Goal: Task Accomplishment & Management: Manage account settings

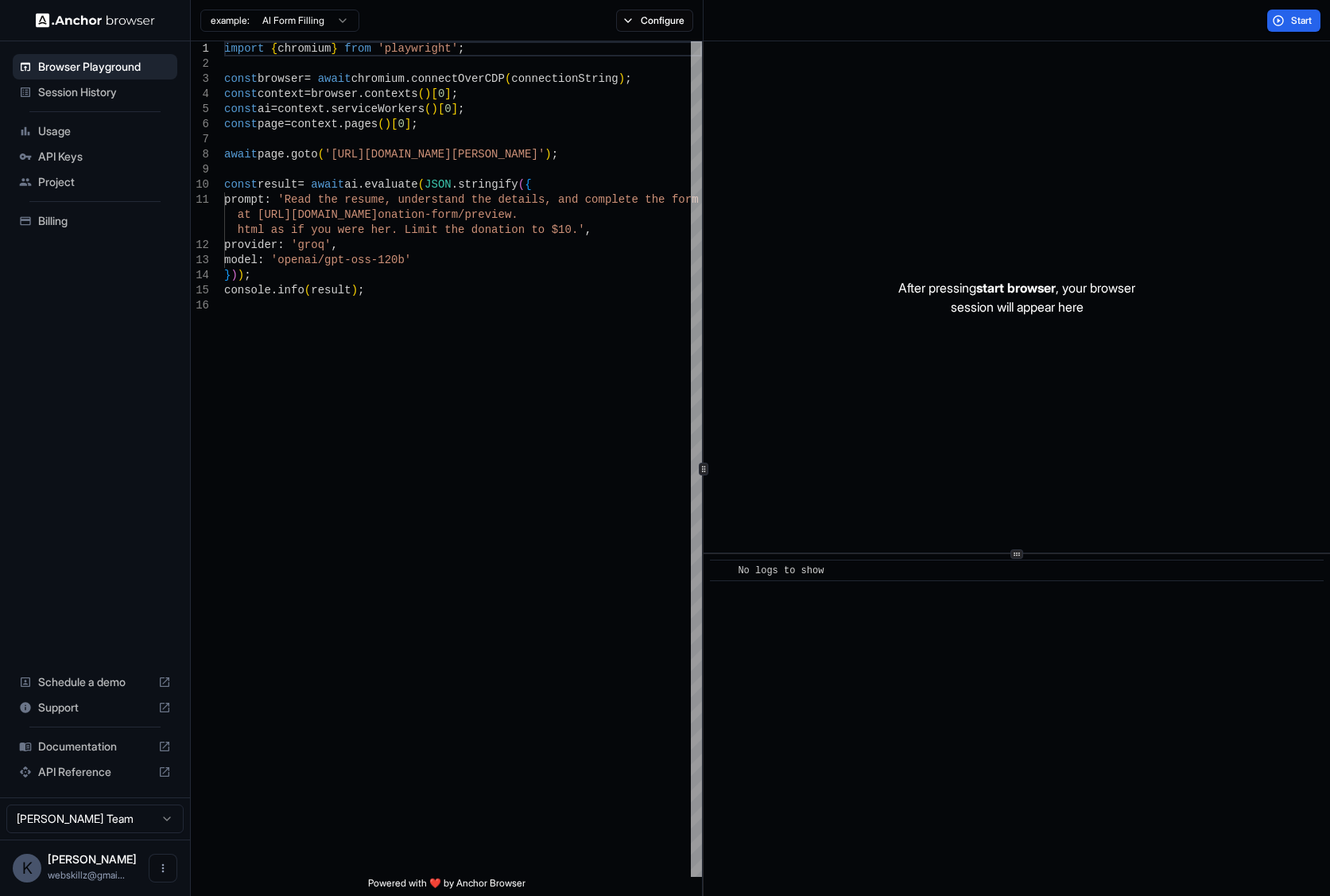
click at [80, 157] on span "API Keys" at bounding box center [104, 156] width 133 height 16
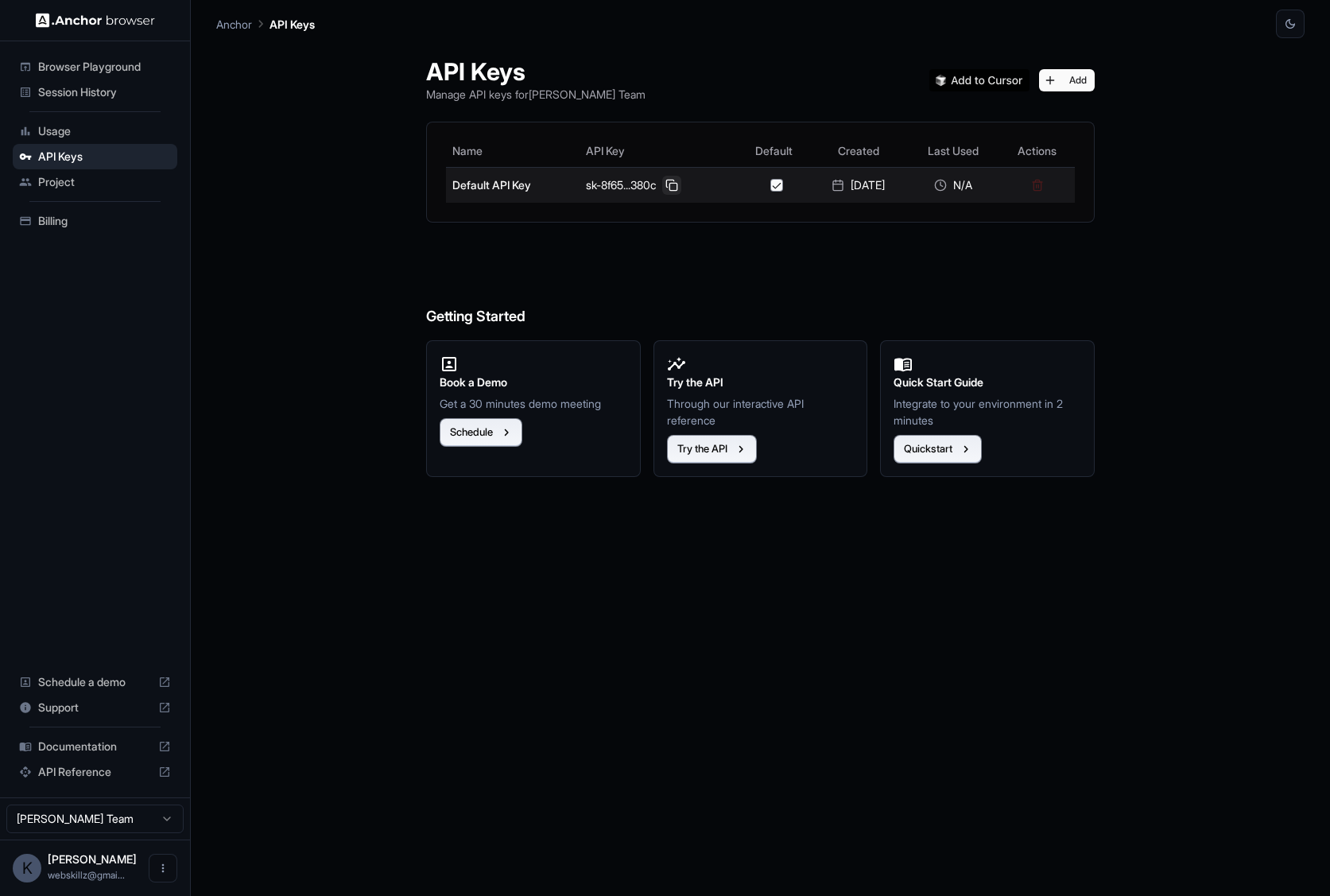
click at [665, 184] on button at bounding box center [671, 184] width 19 height 19
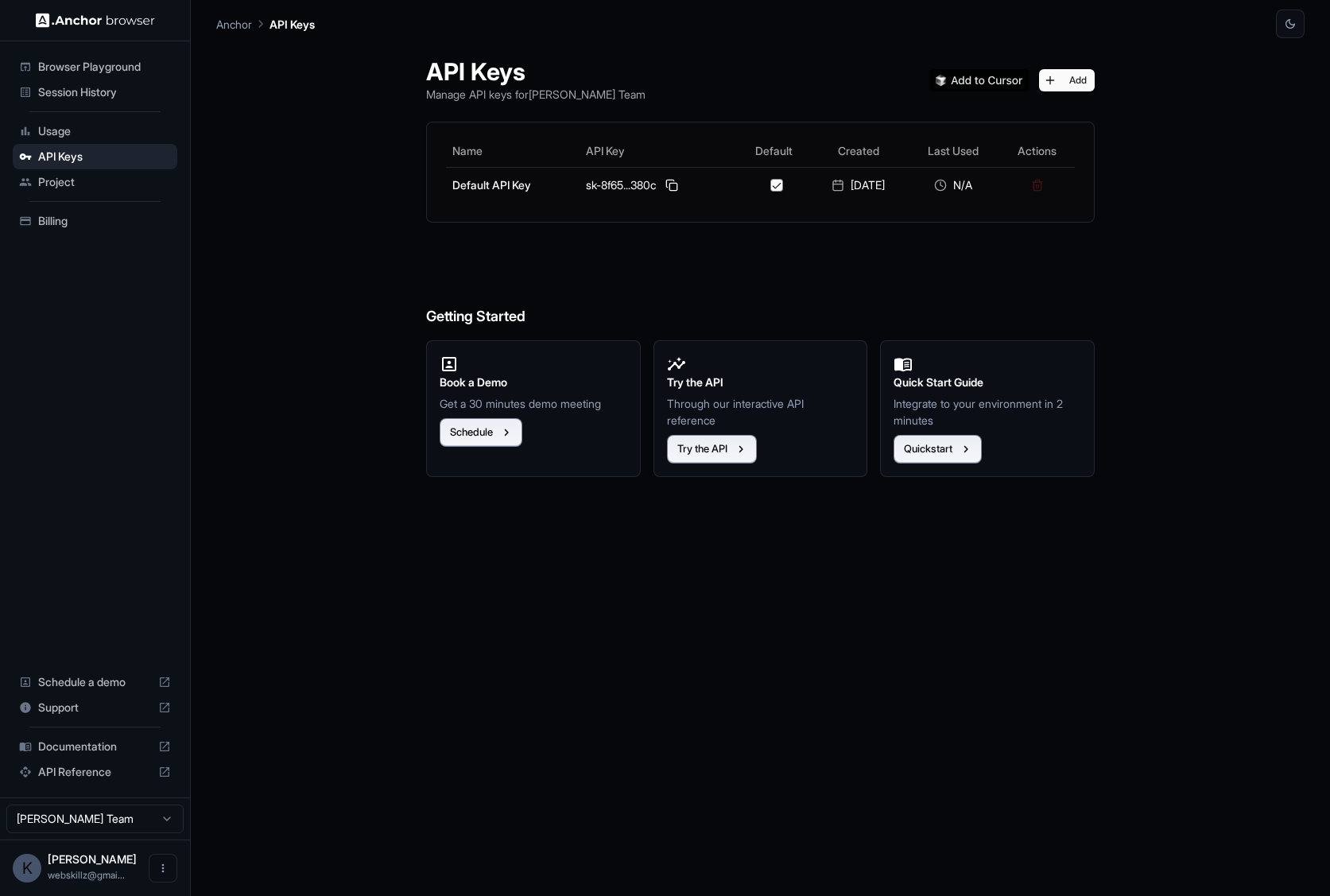
drag, startPoint x: 384, startPoint y: 610, endPoint x: 391, endPoint y: 557, distance: 53.5
click at [388, 602] on div "API Keys Manage API keys for KJ Ross Team Add Name API Key Default Created Last…" at bounding box center [760, 467] width 1089 height 858
click at [1076, 74] on button "Add" at bounding box center [1066, 79] width 56 height 23
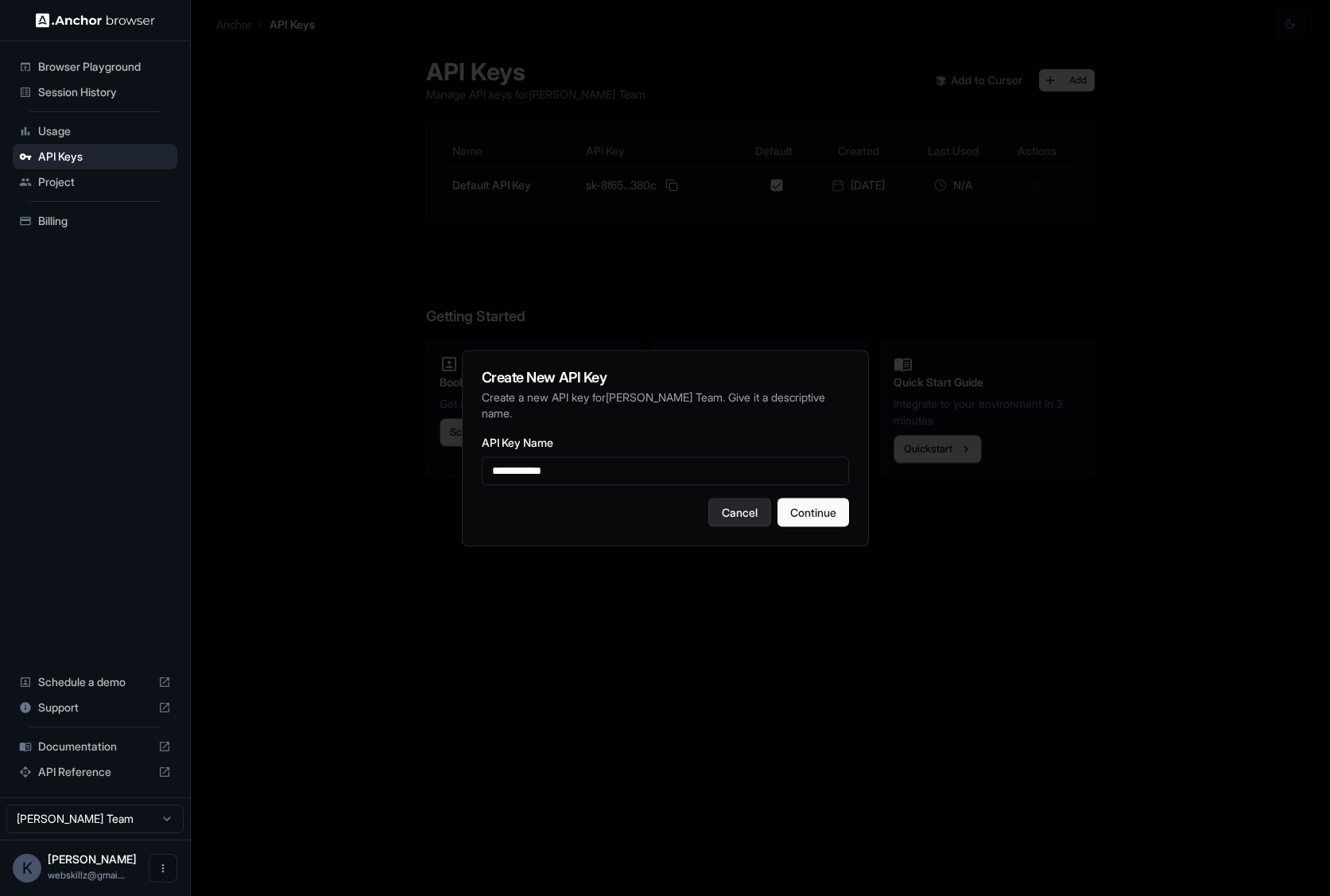
type input "**********"
drag, startPoint x: 735, startPoint y: 507, endPoint x: 697, endPoint y: 511, distance: 38.2
click at [734, 507] on button "Cancel" at bounding box center [739, 511] width 63 height 28
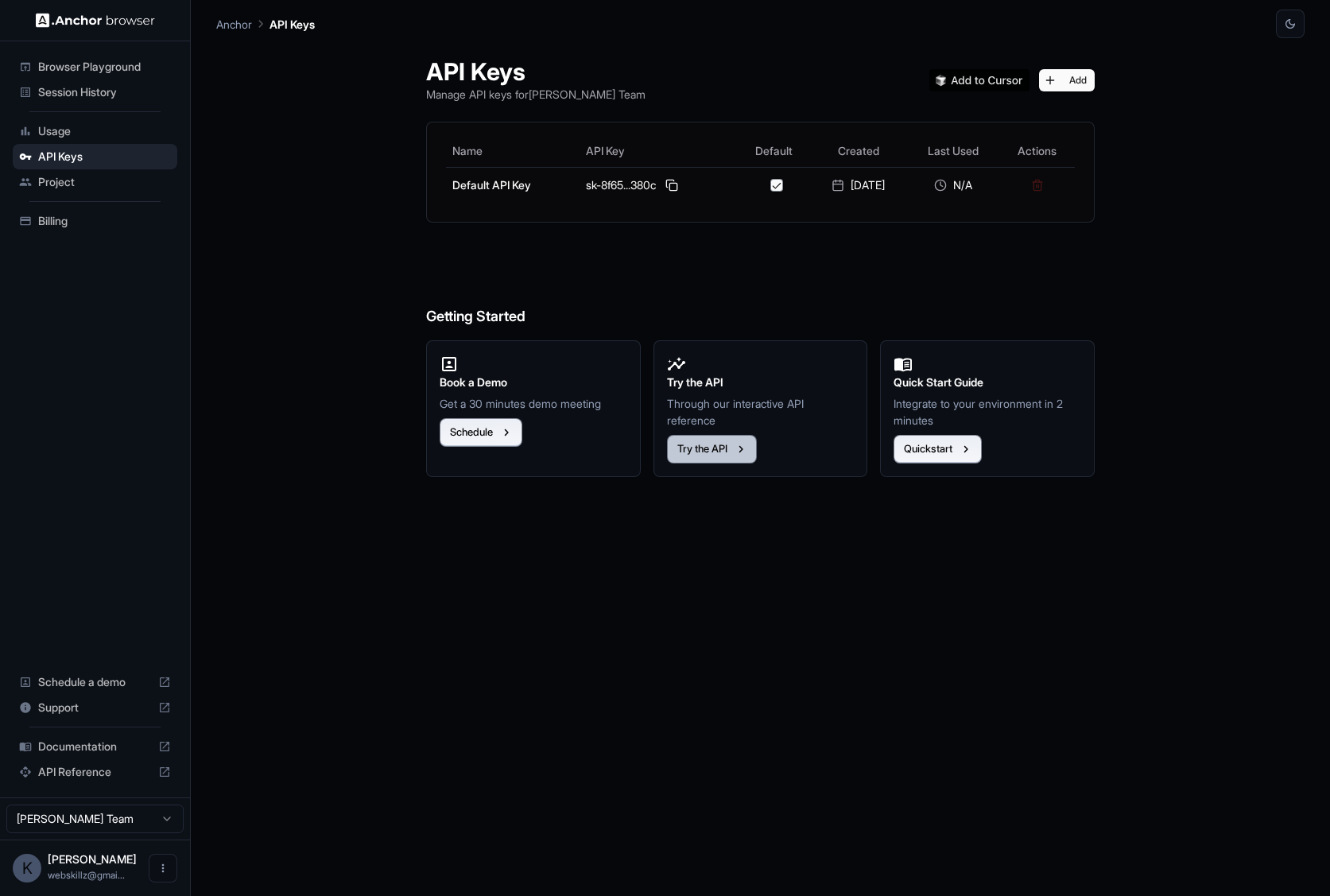
click at [726, 452] on button "Try the API" at bounding box center [711, 448] width 89 height 28
click at [1088, 73] on button "Add" at bounding box center [1066, 79] width 56 height 23
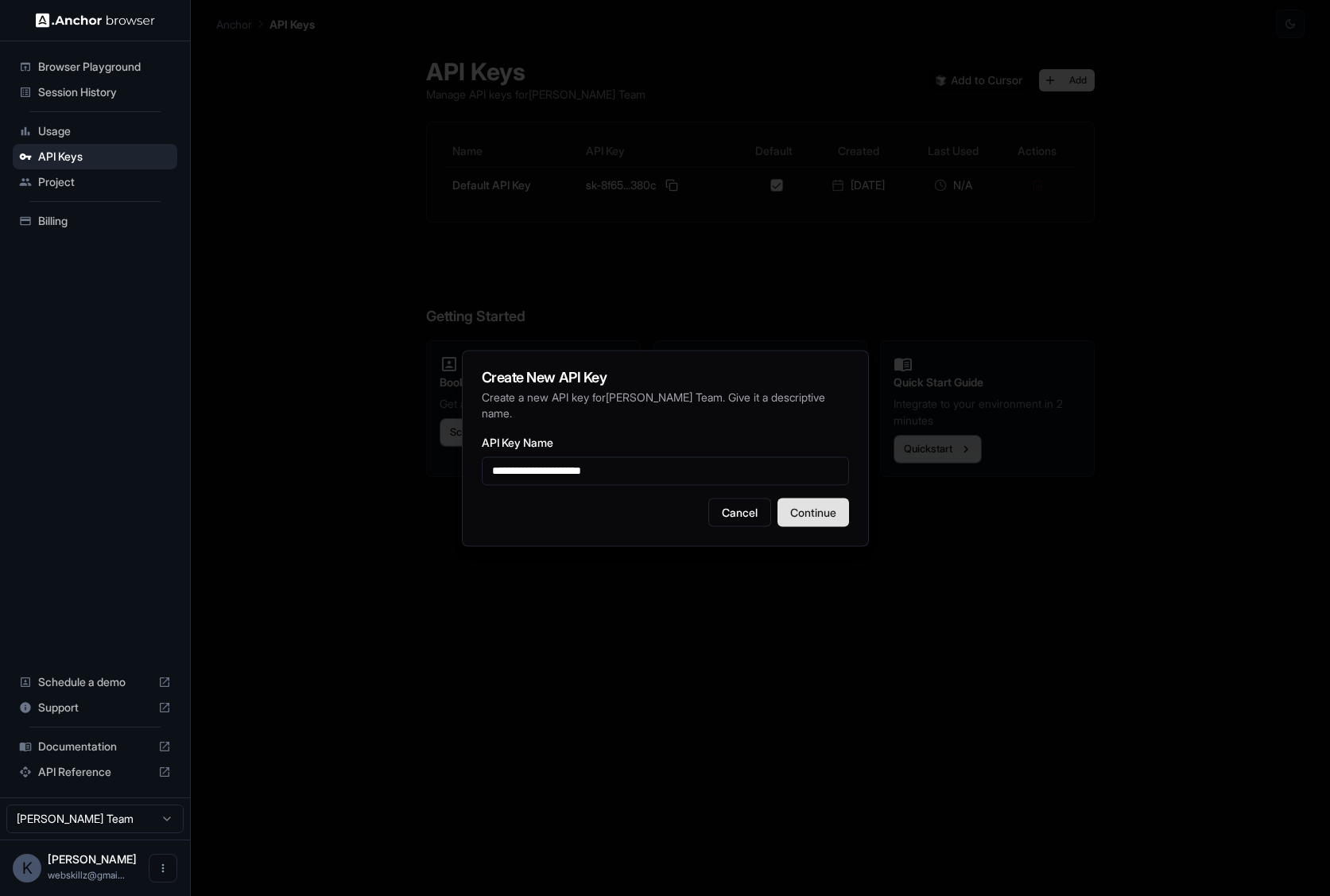
type input "**********"
click at [813, 506] on button "Continue" at bounding box center [813, 511] width 72 height 28
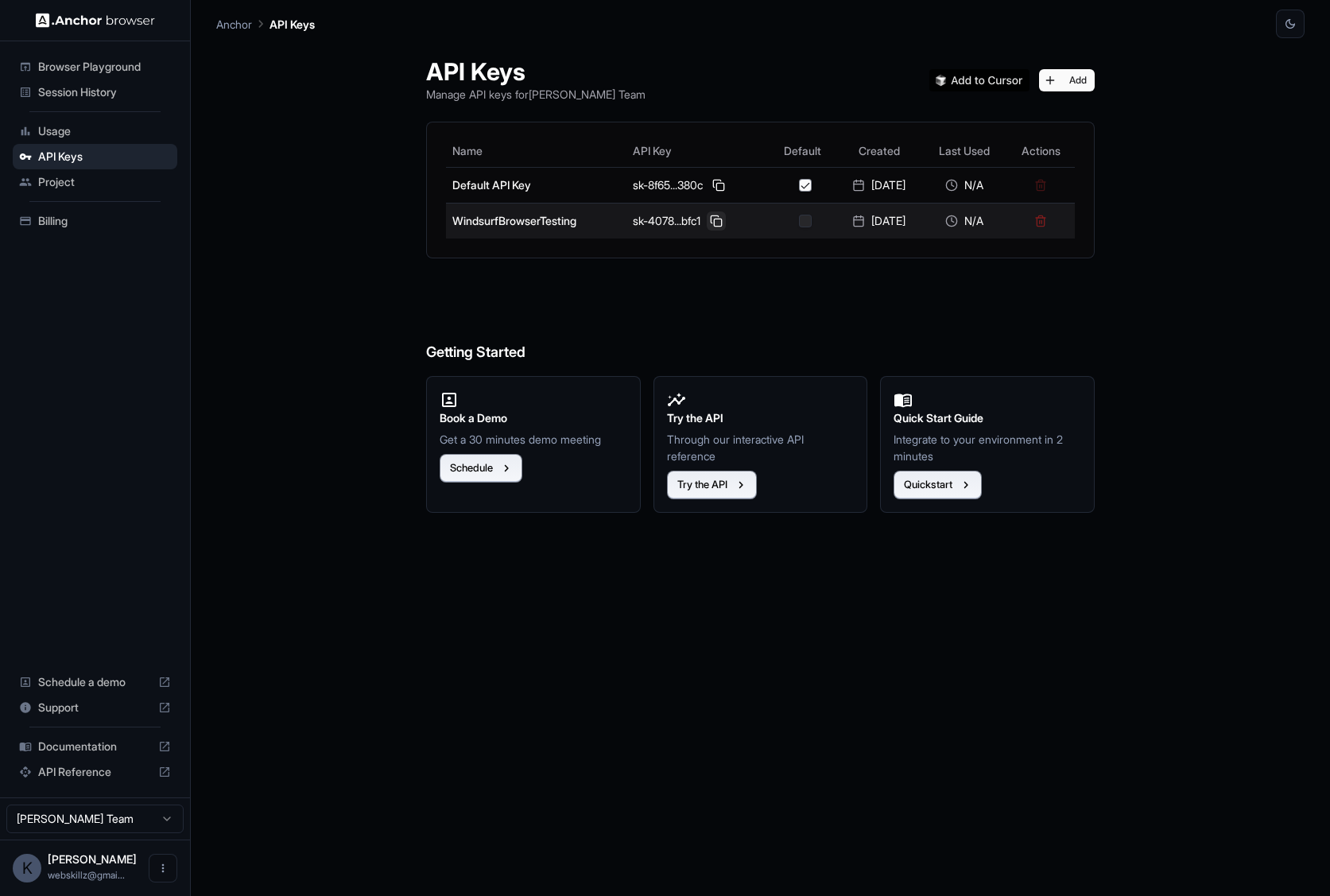
click at [713, 223] on button at bounding box center [716, 220] width 19 height 19
click at [307, 227] on div "API Keys Manage API keys for [PERSON_NAME] Team Add Name API Key Default Create…" at bounding box center [760, 467] width 1089 height 858
click at [134, 219] on span "Billing" at bounding box center [104, 221] width 133 height 16
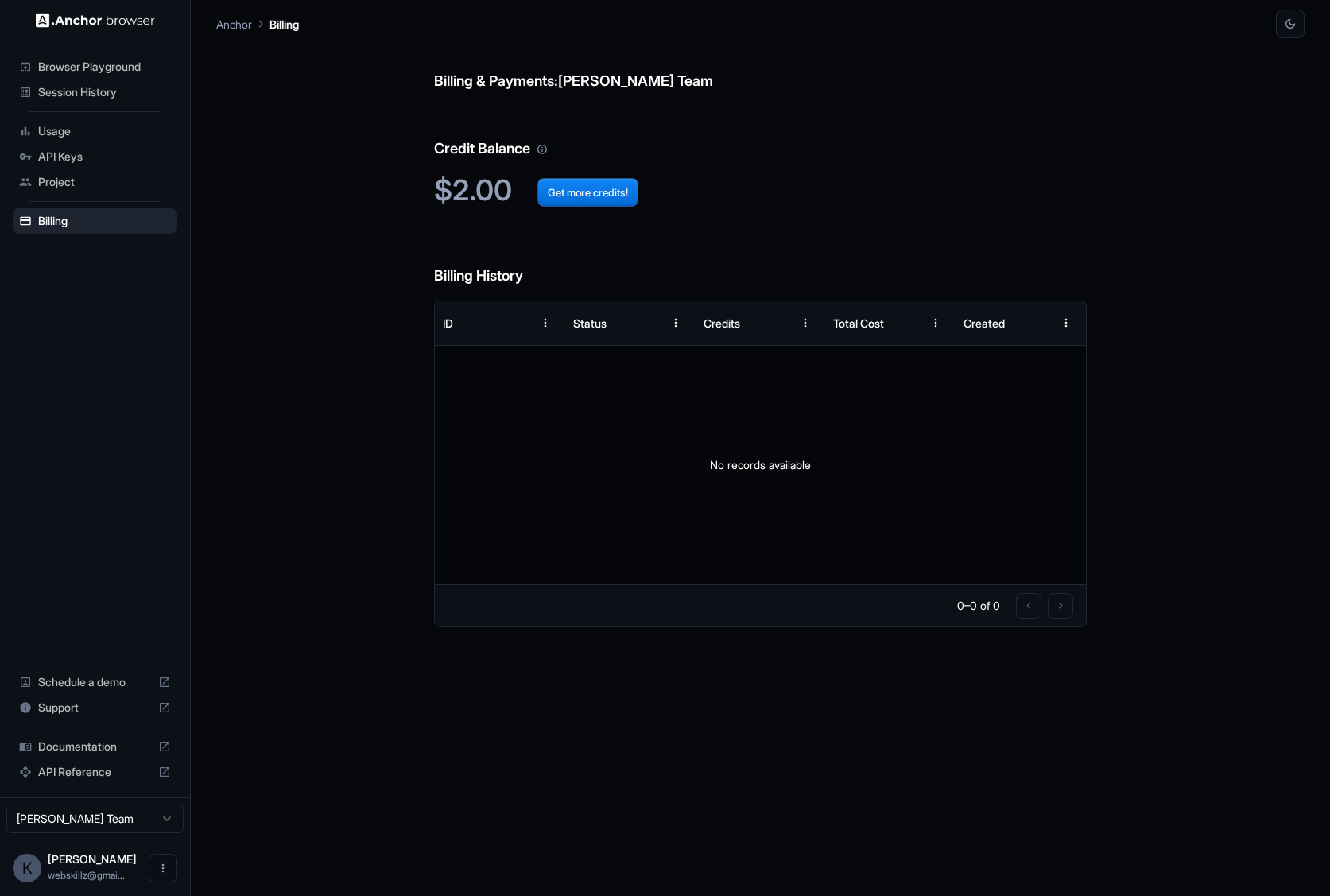
click at [87, 157] on span "API Keys" at bounding box center [104, 156] width 133 height 16
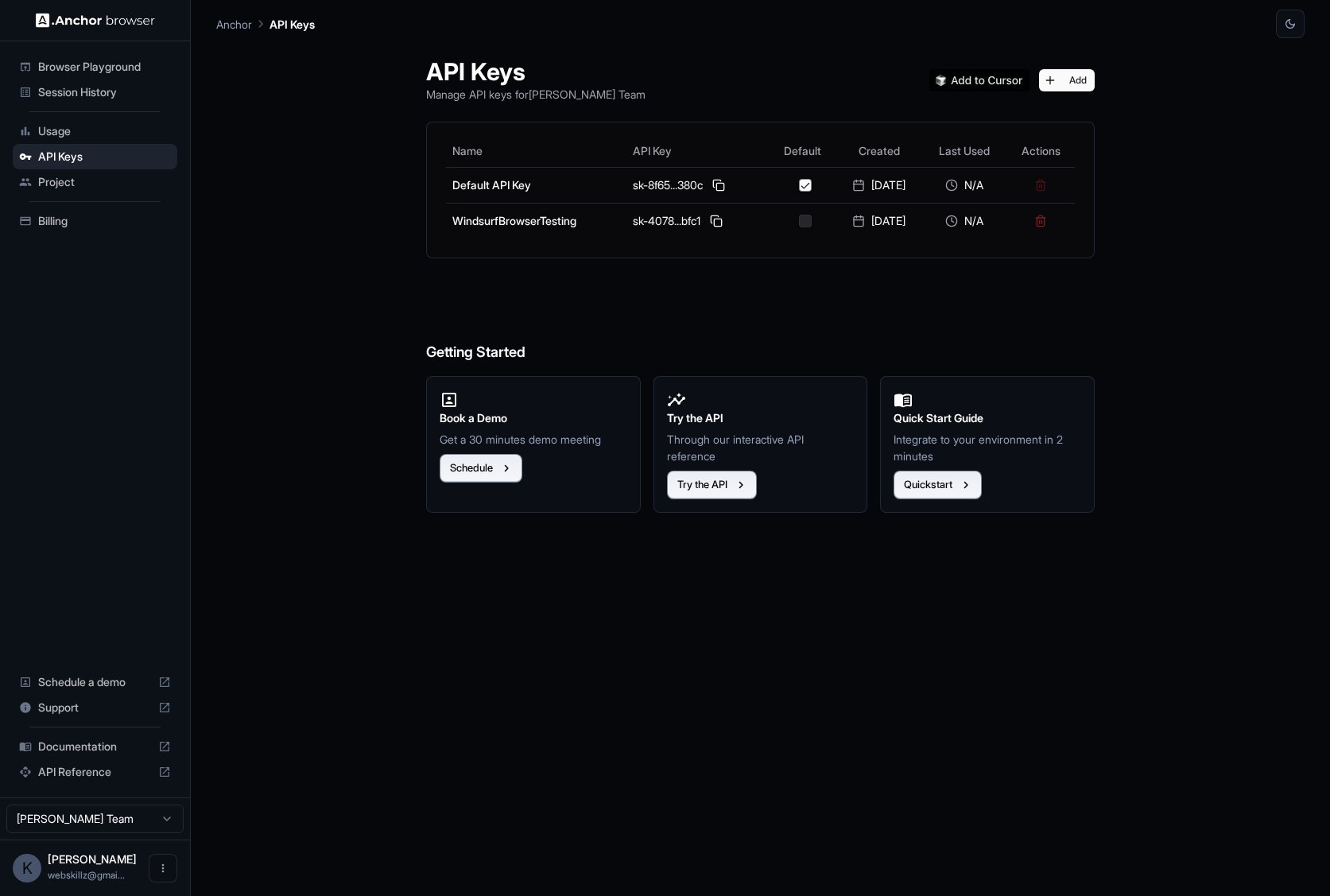
click at [148, 75] on div "Browser Playground" at bounding box center [95, 67] width 165 height 26
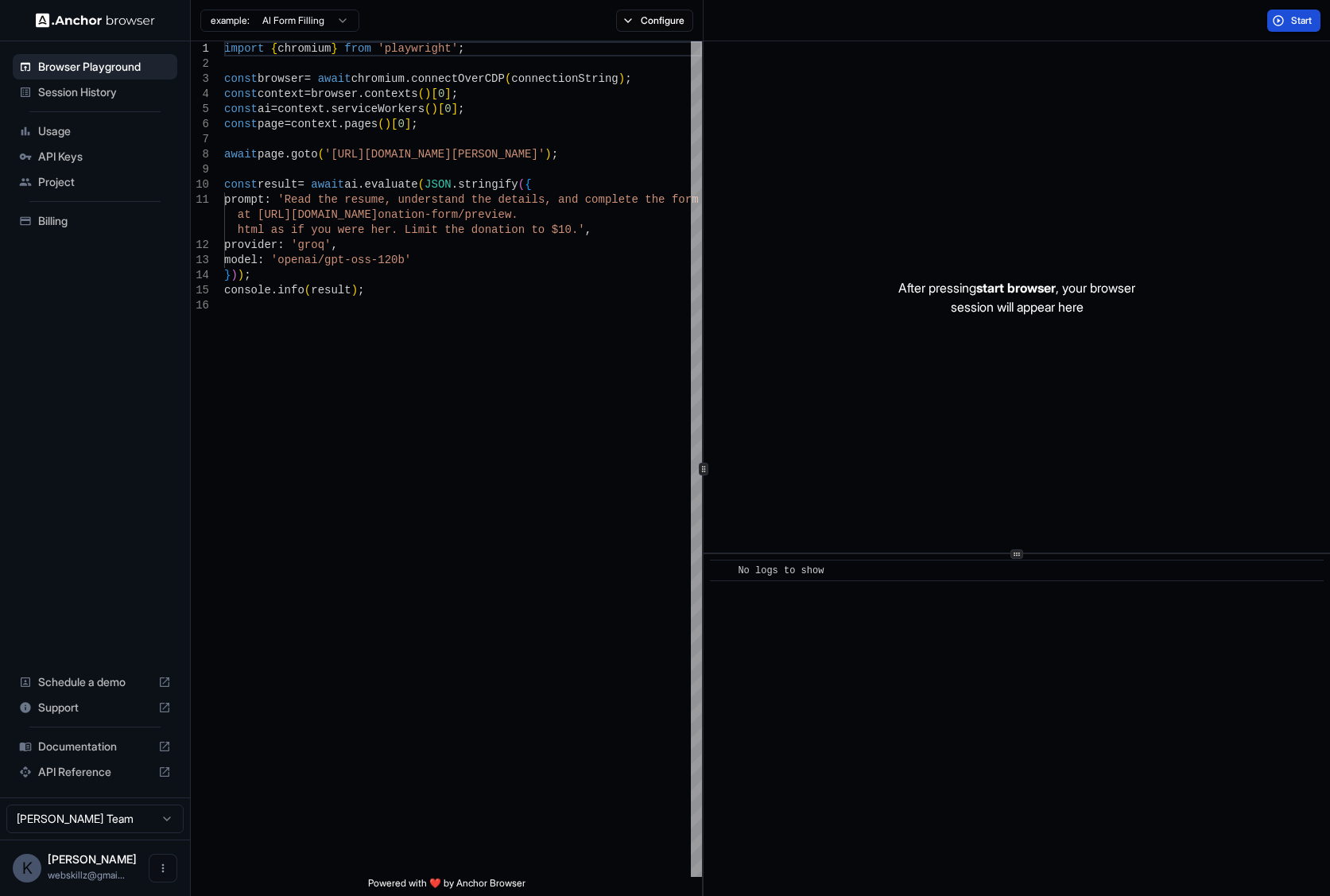
click at [1297, 23] on span "Start" at bounding box center [1302, 21] width 23 height 13
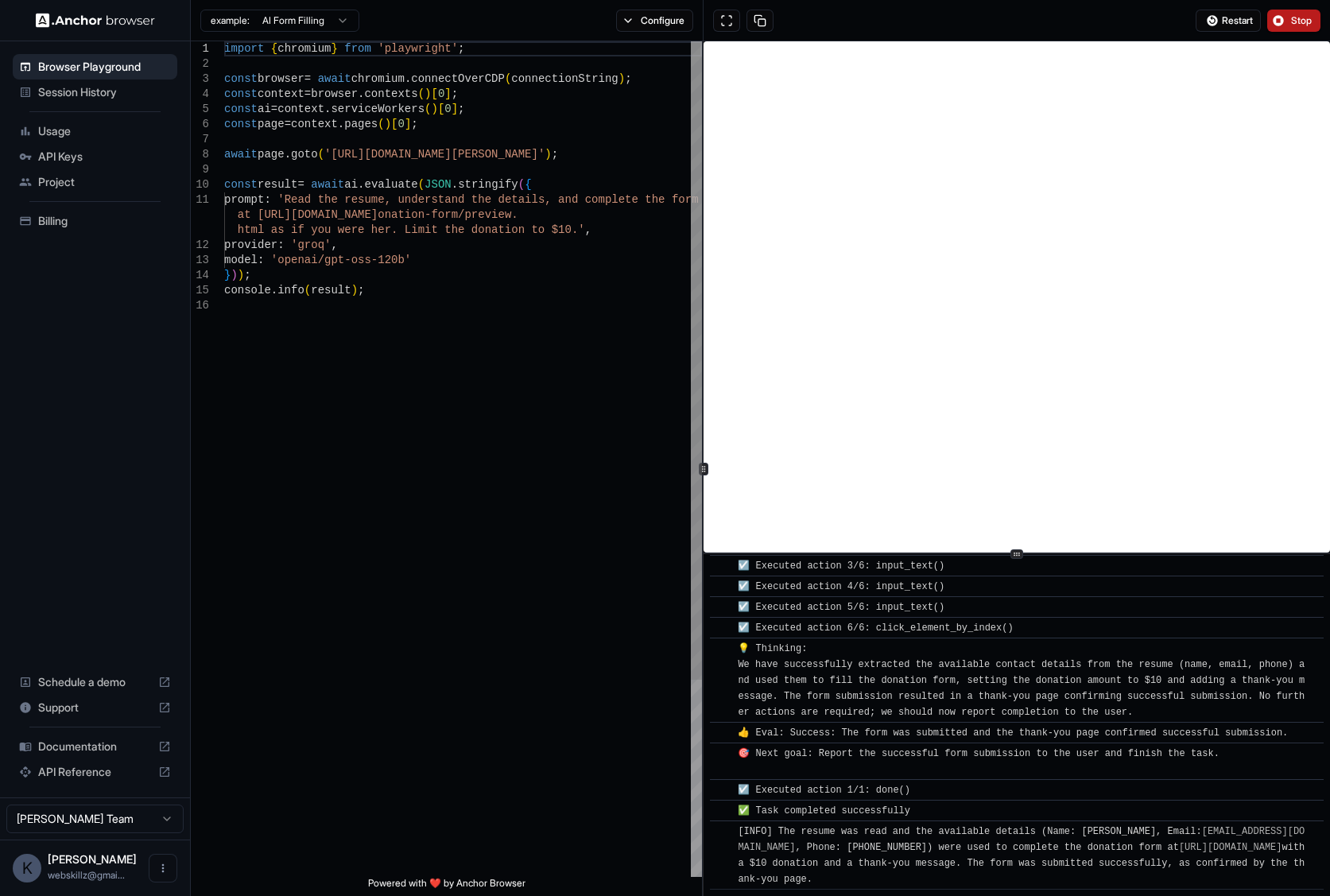
scroll to position [749, 0]
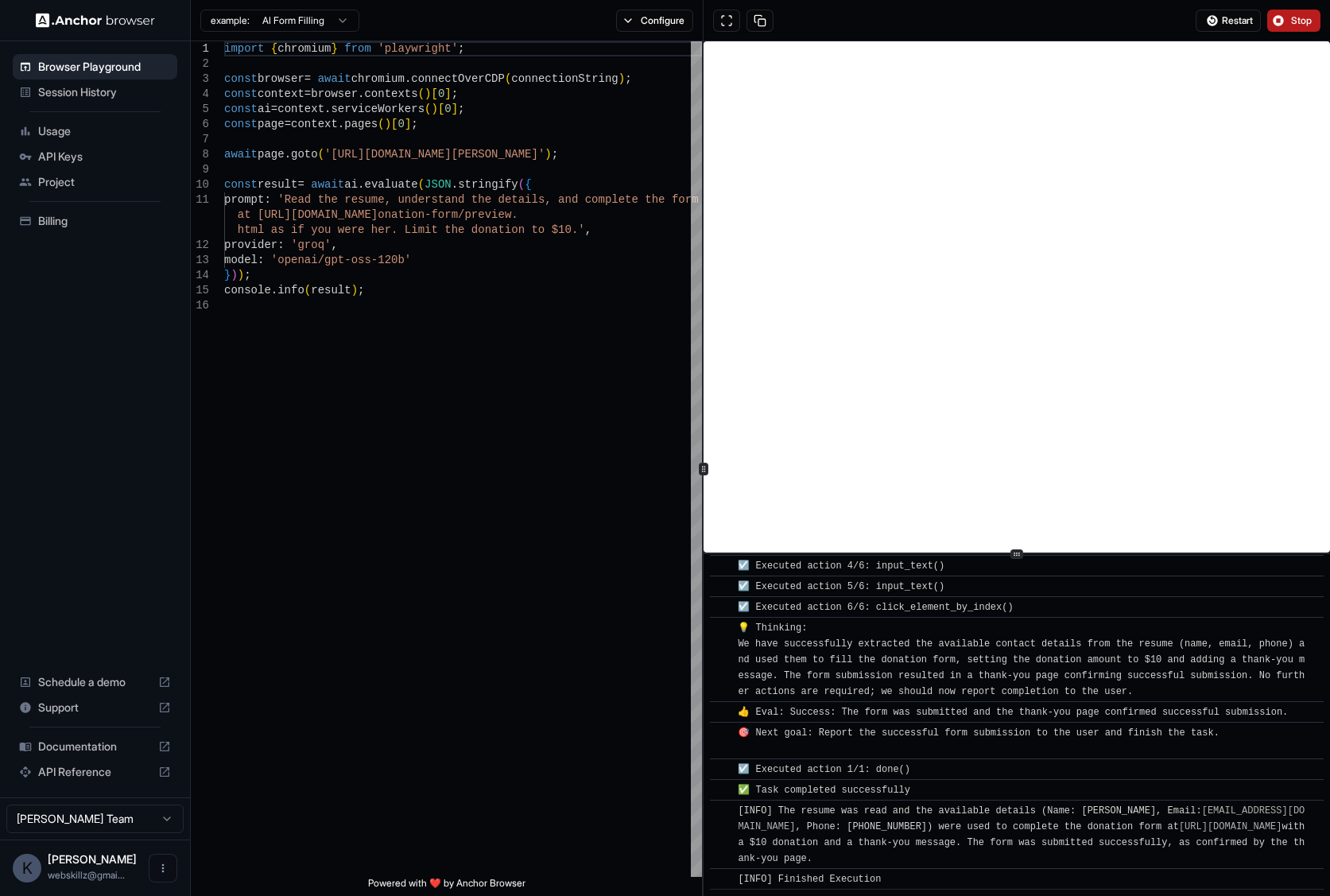
click at [1302, 21] on span "Stop" at bounding box center [1302, 21] width 23 height 13
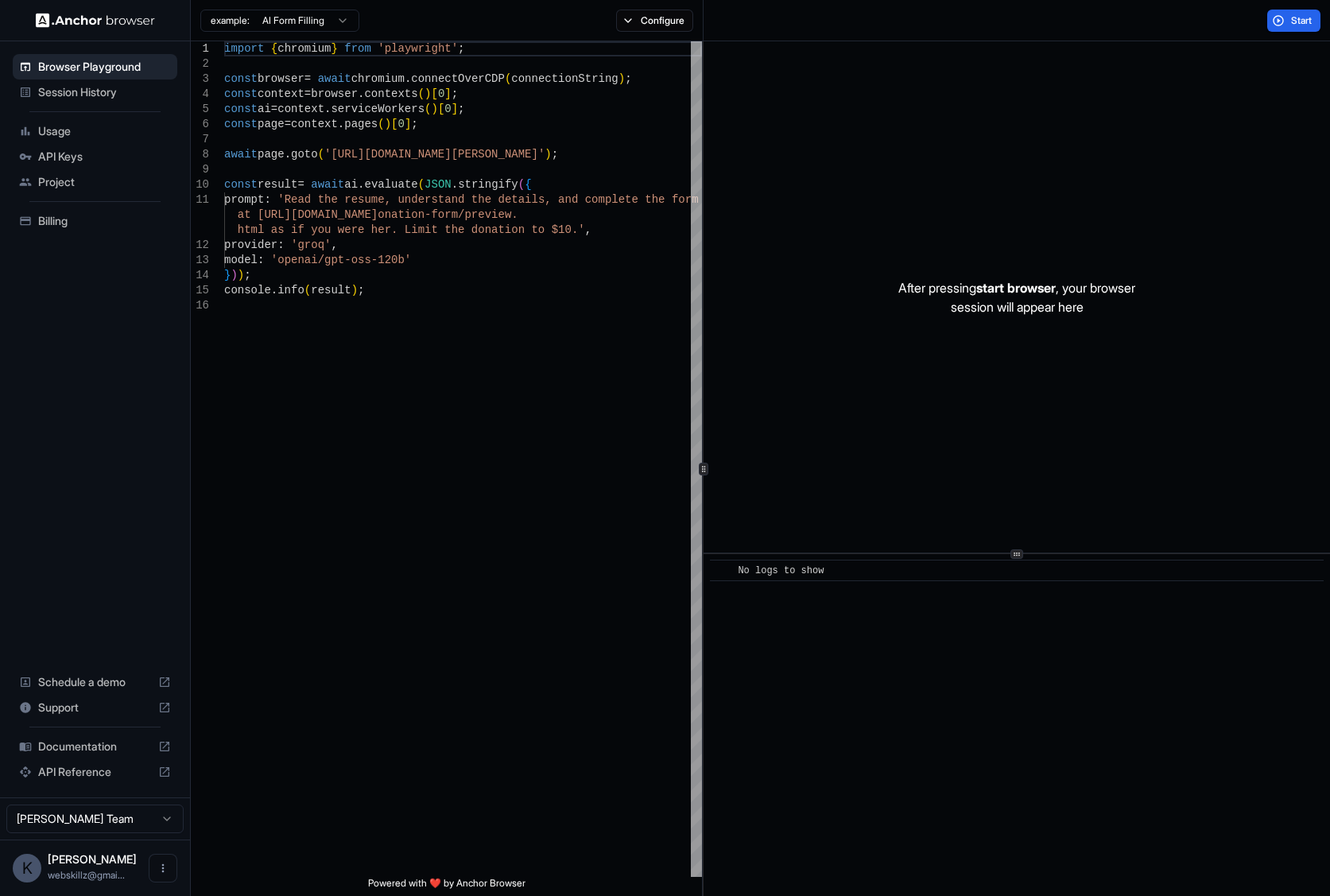
click at [56, 160] on span "API Keys" at bounding box center [104, 156] width 133 height 16
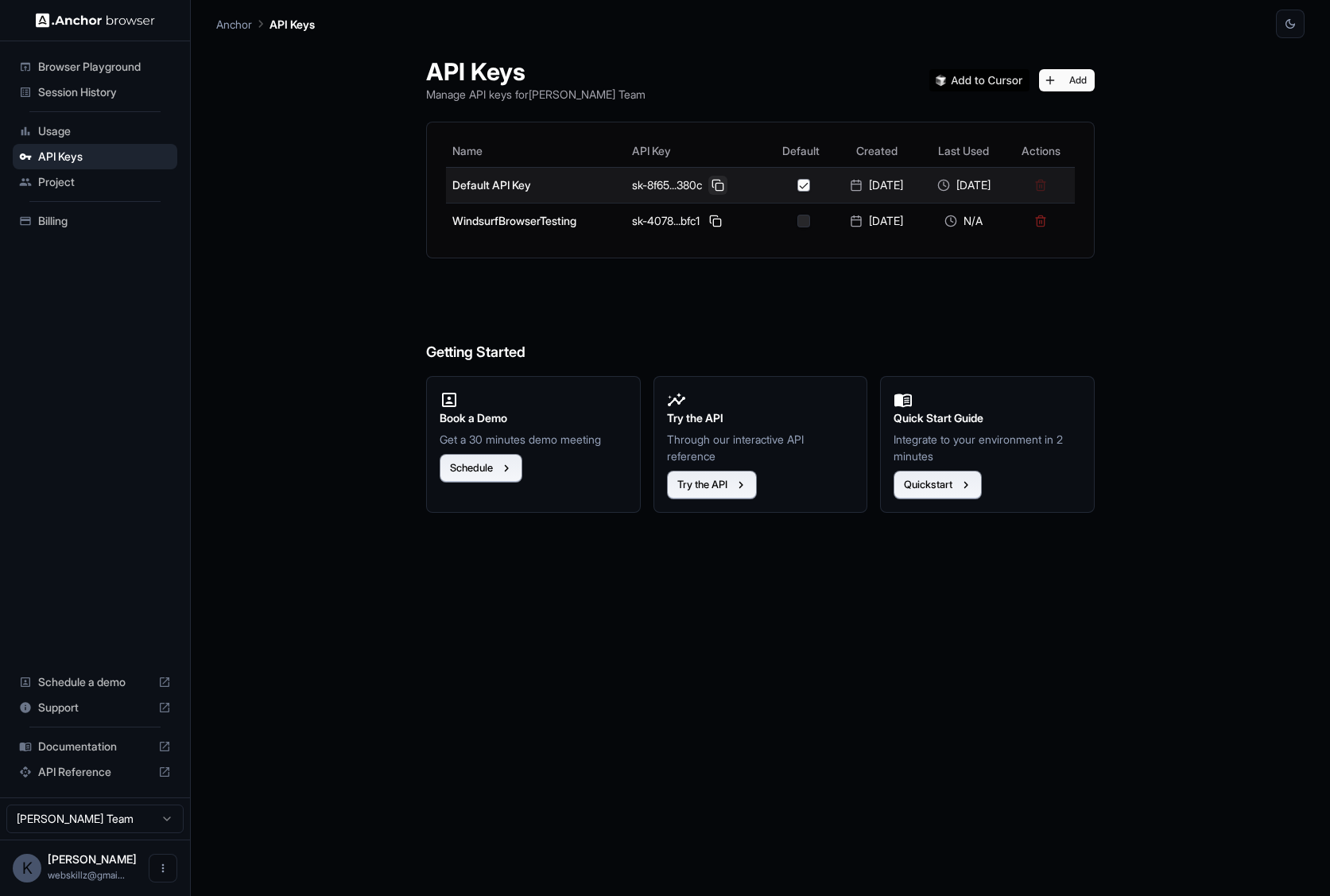
click at [708, 182] on button at bounding box center [717, 184] width 19 height 19
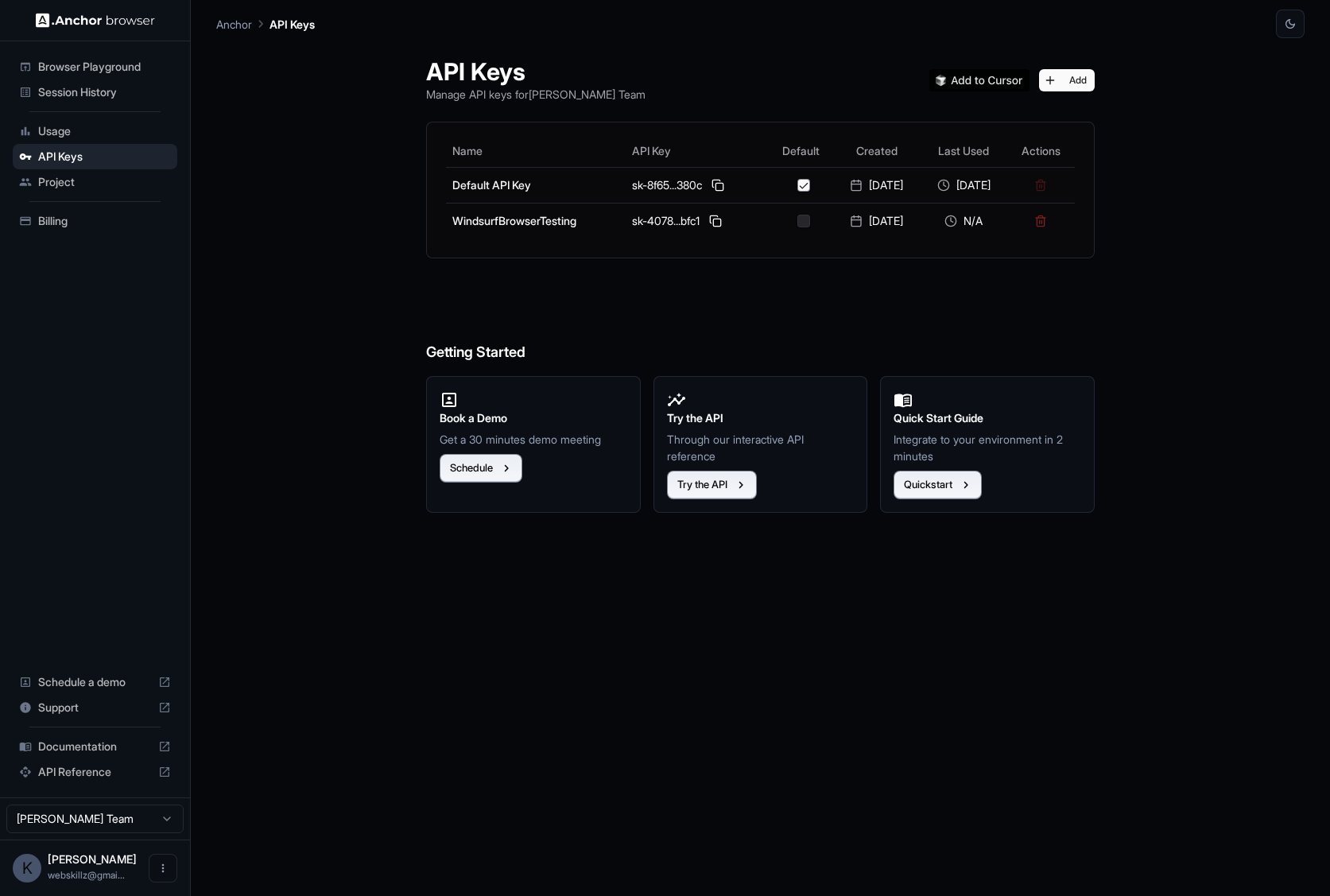
click at [340, 233] on div "API Keys Manage API keys for KJ Ross Team Add Name API Key Default Created Last…" at bounding box center [760, 467] width 1089 height 858
click at [61, 214] on span "Billing" at bounding box center [104, 221] width 133 height 16
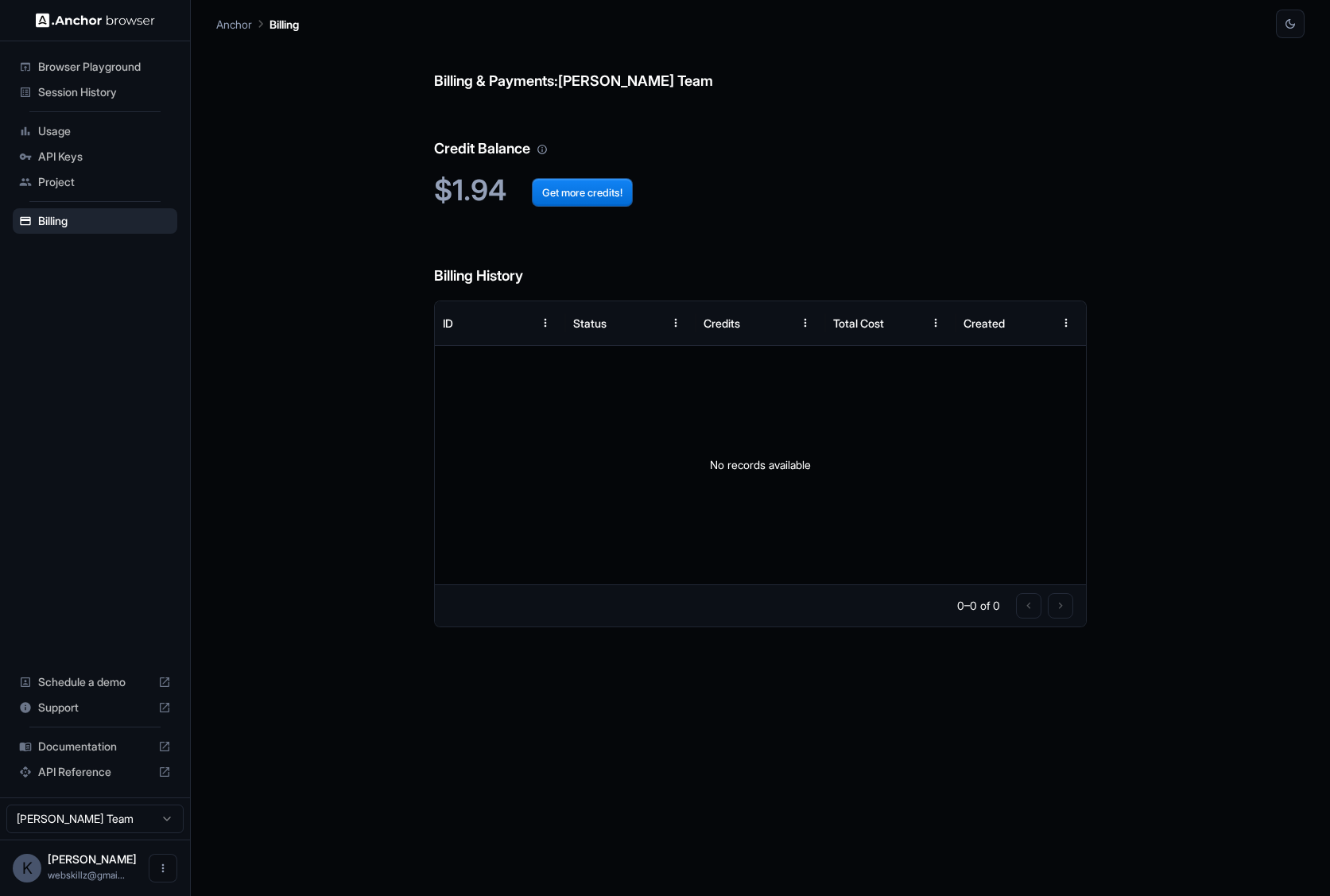
click at [374, 358] on div "Billing & Payments: KJ Ross Team Credit Balance $1.94 Get more credits! Billing…" at bounding box center [760, 467] width 1089 height 858
